Goal: Information Seeking & Learning: Learn about a topic

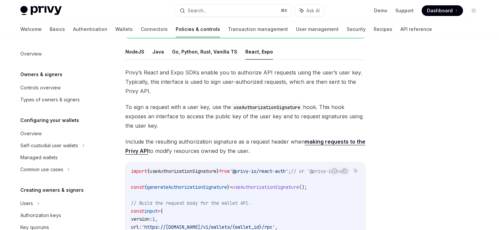
scroll to position [164, 0]
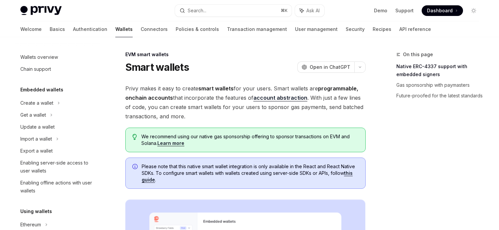
scroll to position [151, 0]
